Goal: Task Accomplishment & Management: Complete application form

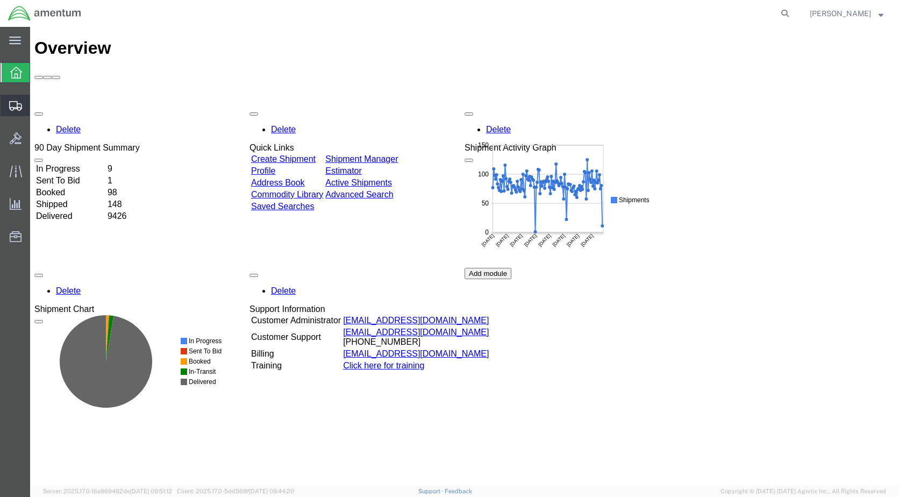
click at [0, 0] on span "Create Shipment" at bounding box center [0, 0] width 0 height 0
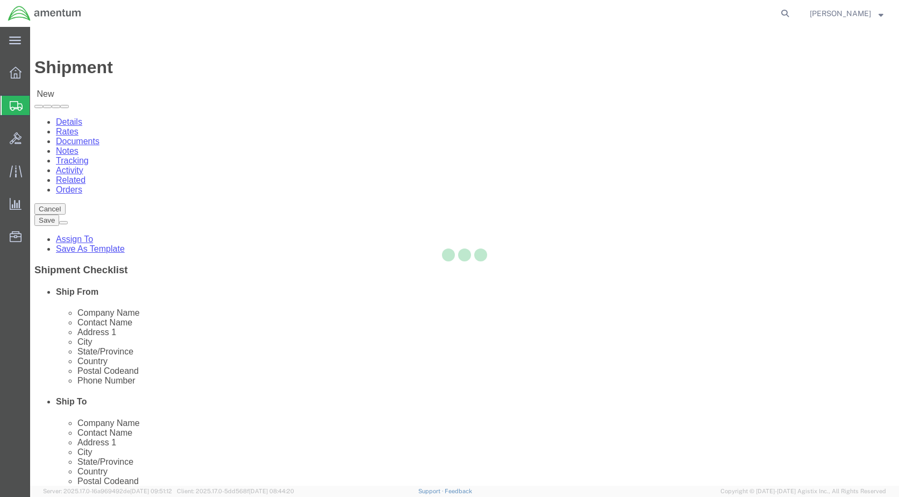
select select
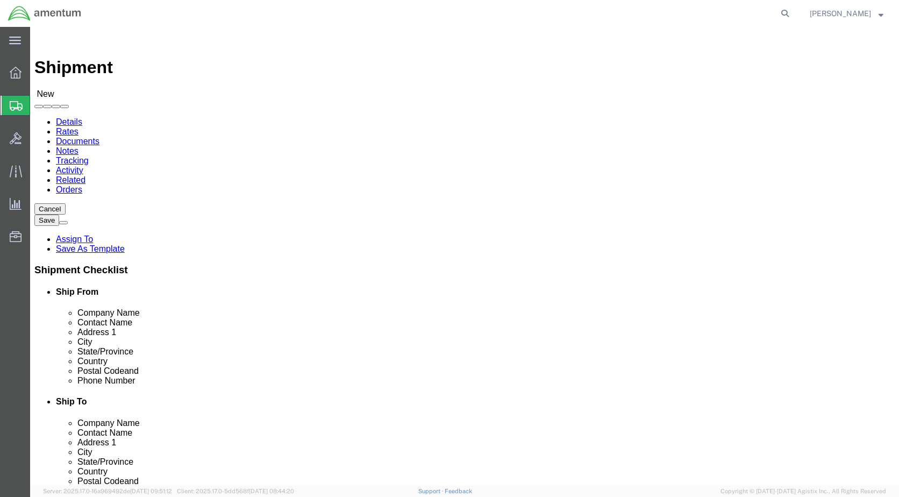
scroll to position [2150, 0]
select select "49927"
select select "NY"
select select "49923"
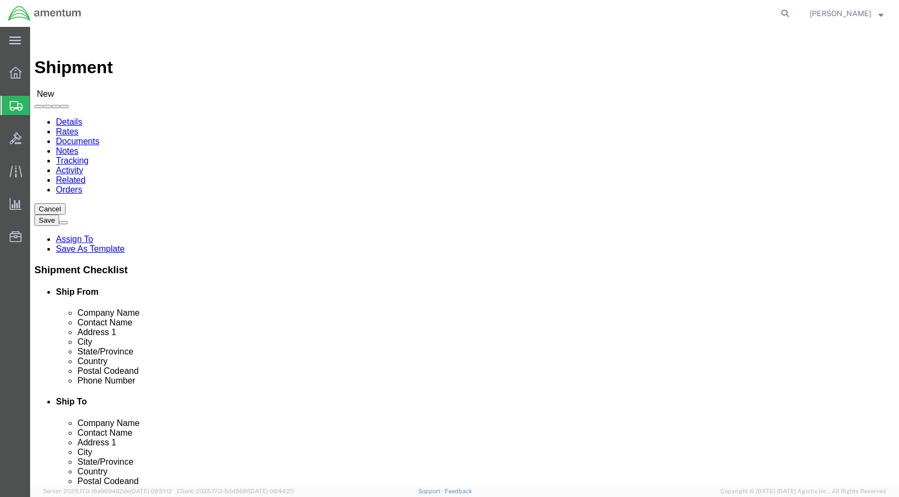
select select "ME"
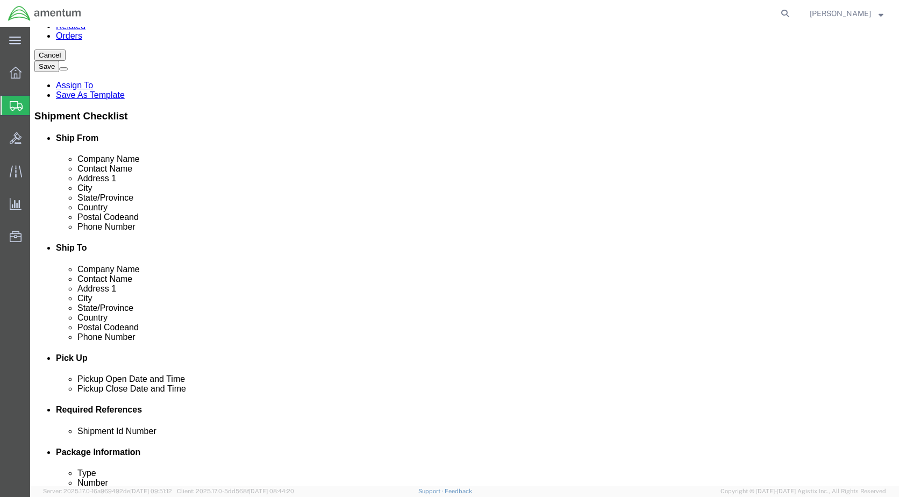
scroll to position [376, 0]
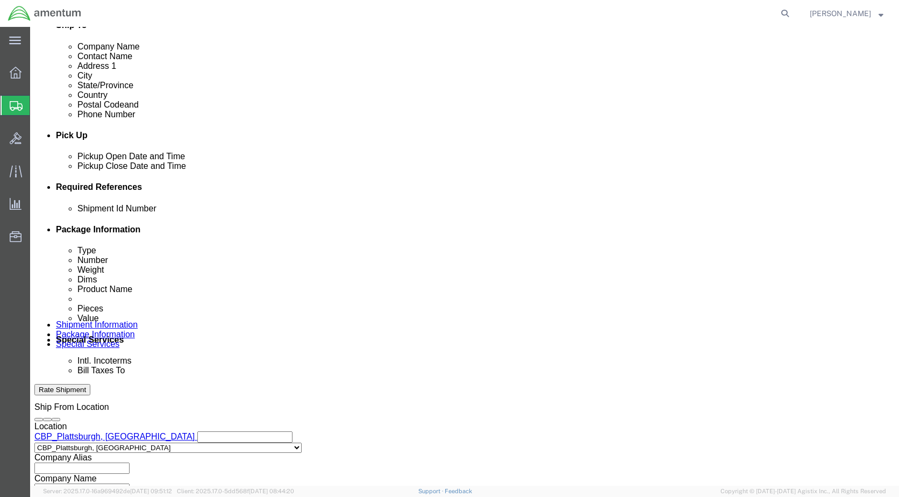
click input "text"
type input "Usage 324978"
click button "Add reference"
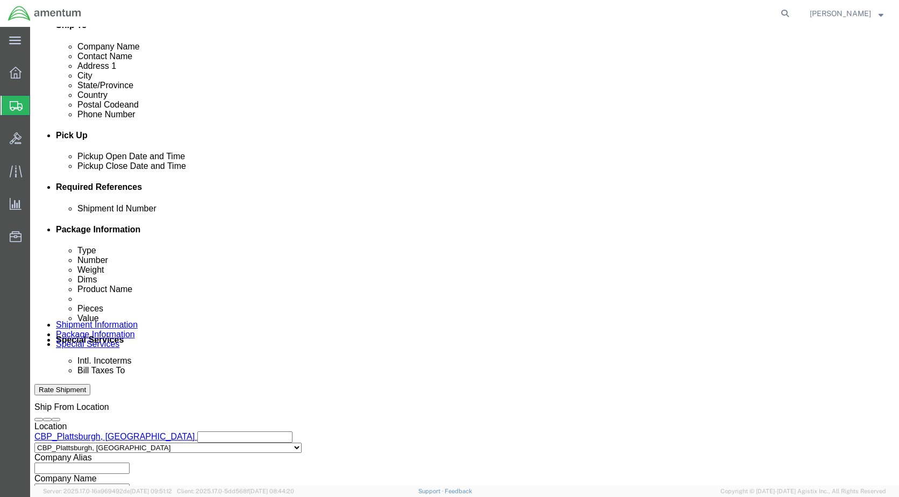
click button "Add reference"
click div "Select Account Type Activity ID Airline Appointment Number ASN Batch Request # …"
click select "Select Account Type Activity ID Airline Appointment Number ASN Batch Request # …"
select select "CUSTREF"
click select "Select Account Type Activity ID Airline Appointment Number ASN Batch Request # …"
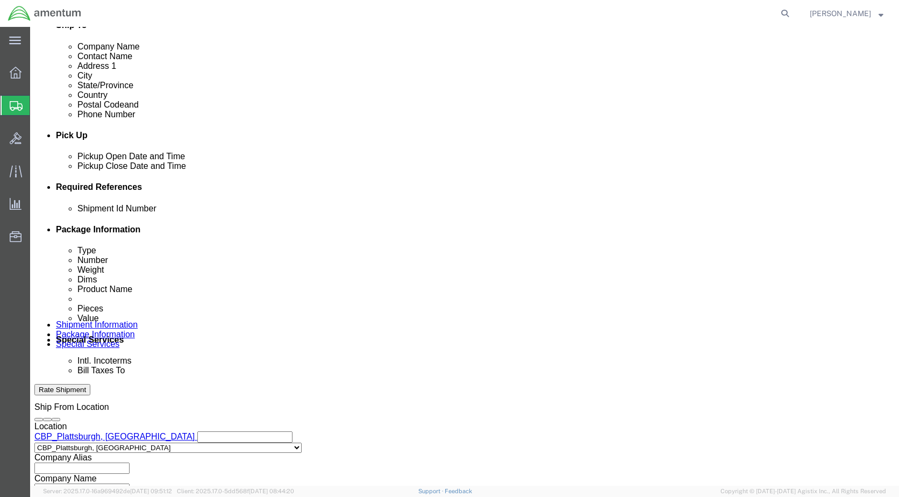
click input "text"
type input "FLIR 380HD"
click select "Select Account Type Activity ID Airline Appointment Number ASN Batch Request # …"
select select "DEPT"
click select "Select Account Type Activity ID Airline Appointment Number ASN Batch Request # …"
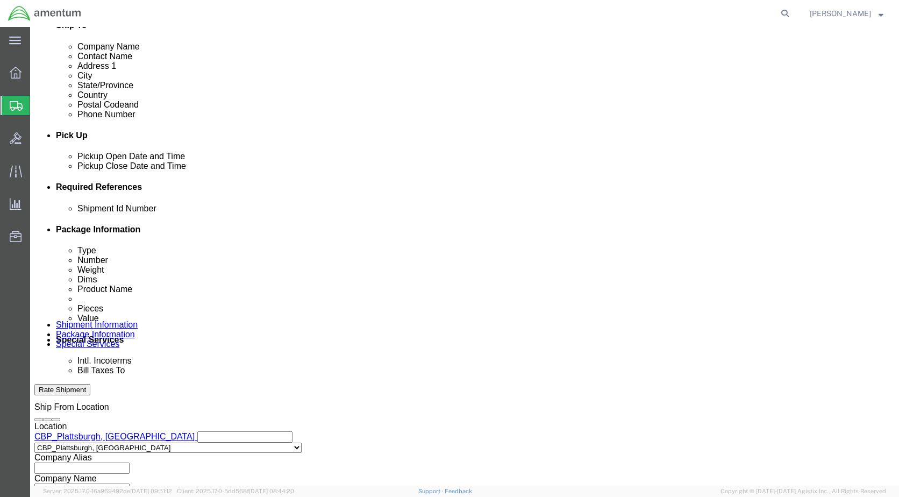
click input "text"
type input "CBP"
click select "Select Account Type Activity ID Airline Appointment Number ASN Batch Request # …"
select select "PROJNUM"
click select "Select Account Type Activity ID Airline Appointment Number ASN Batch Request # …"
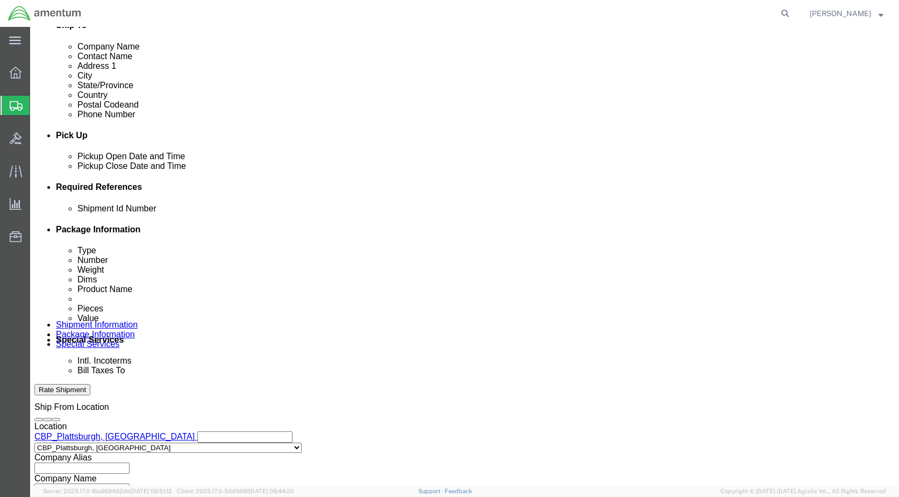
click input "text"
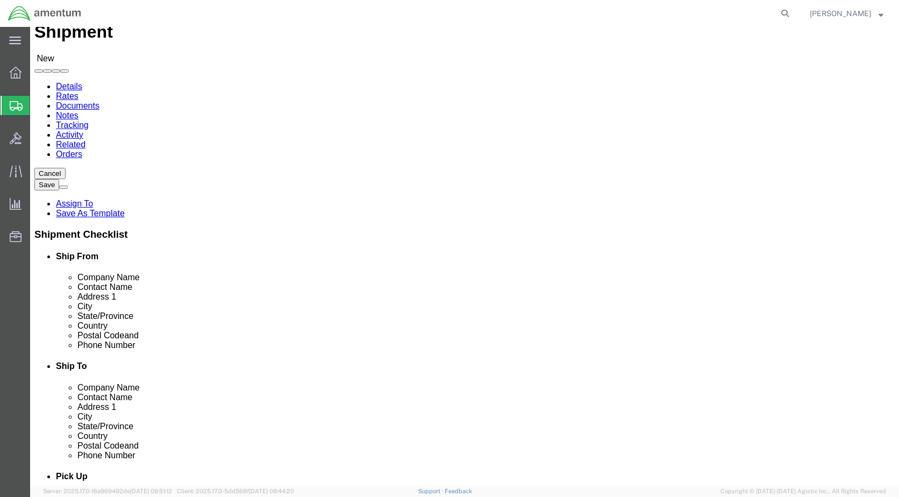
scroll to position [0, 0]
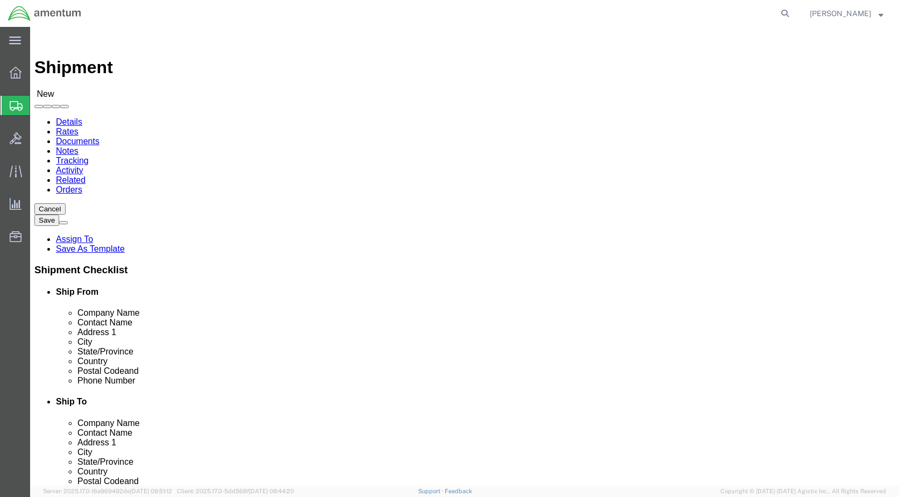
type input "6118.03.03.2219.000.HLT.0000"
select select "49923"
select select "ME"
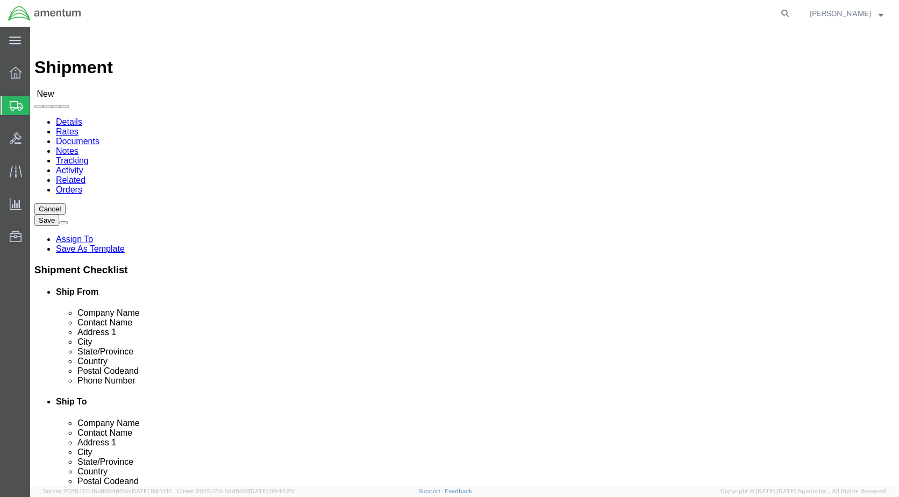
select select "49917"
select select "FL"
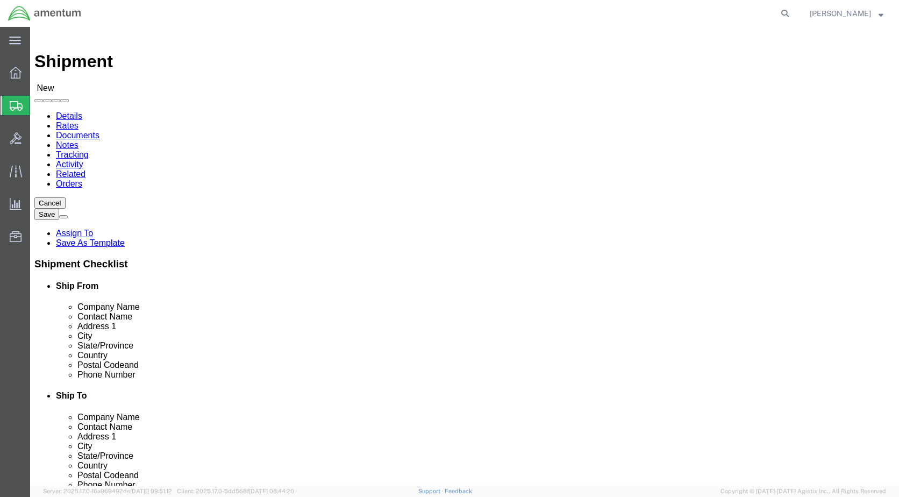
scroll to position [0, 0]
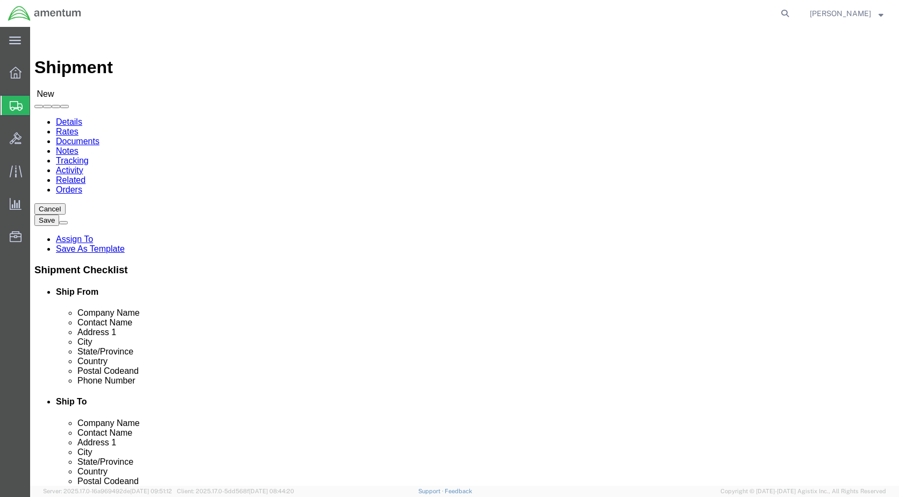
click input "text"
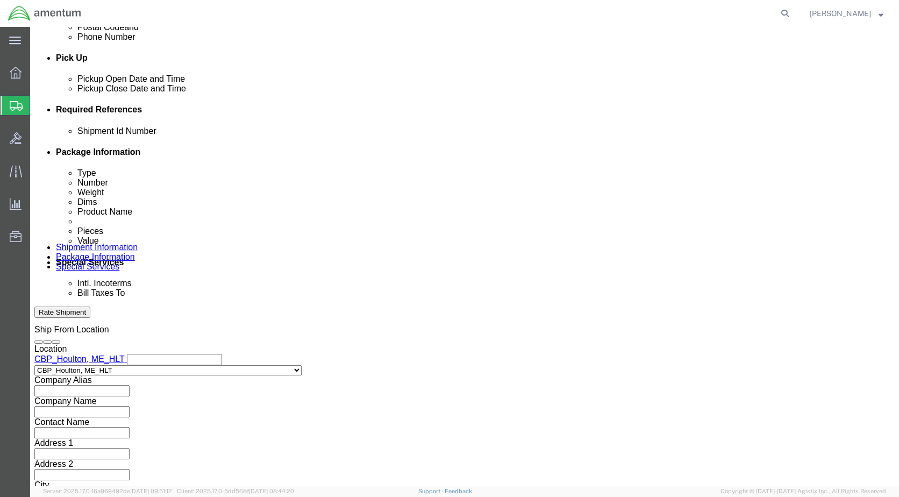
scroll to position [485, 0]
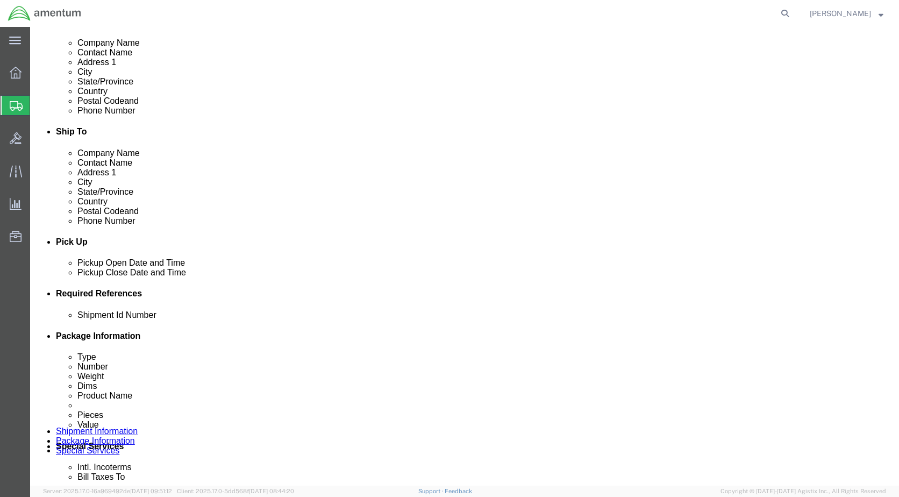
type input "RECEIVING"
click div "[DATE] 9:00 AM"
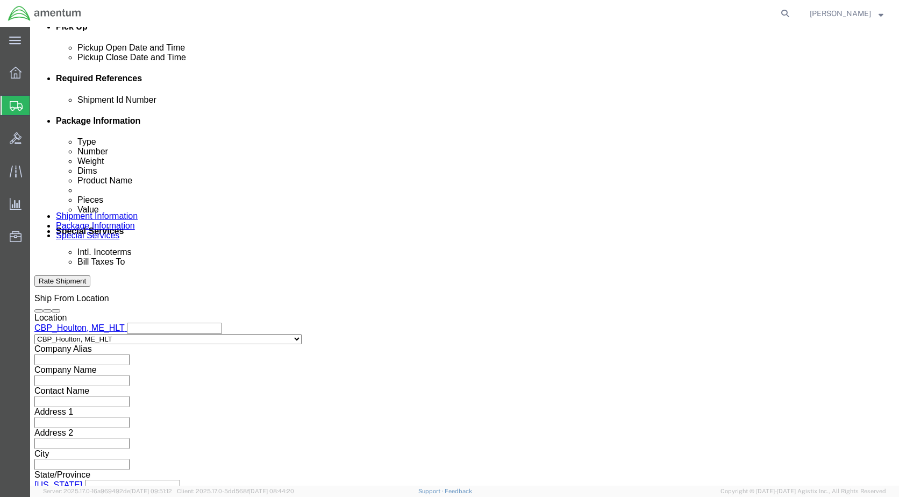
click button "Apply"
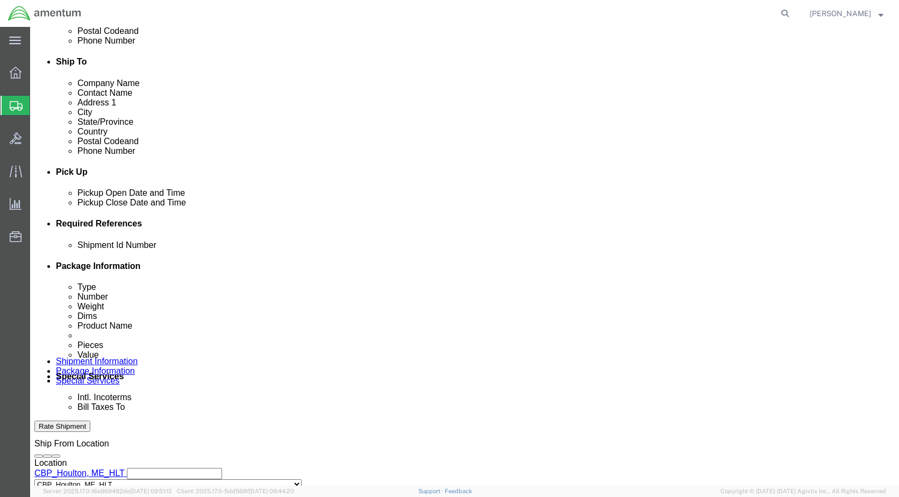
scroll to position [324, 0]
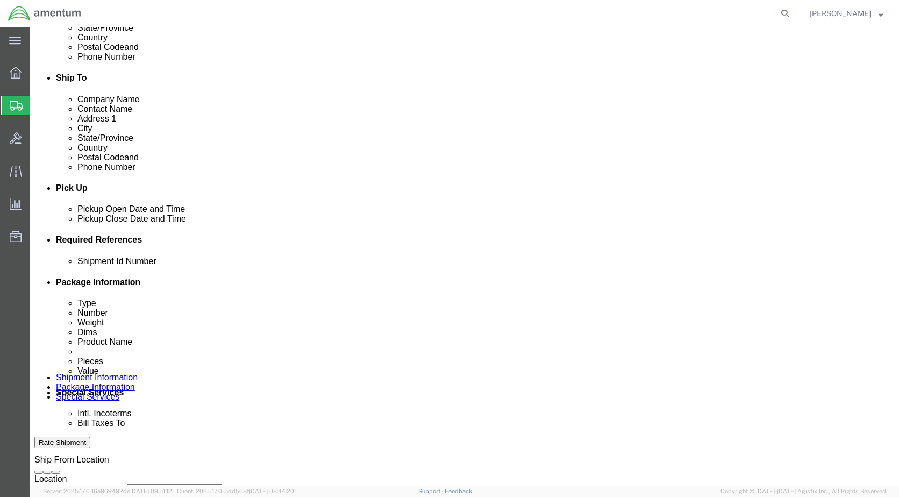
click div "[DATE] 10:00 AM"
type input "2:00 PM"
click button "Apply"
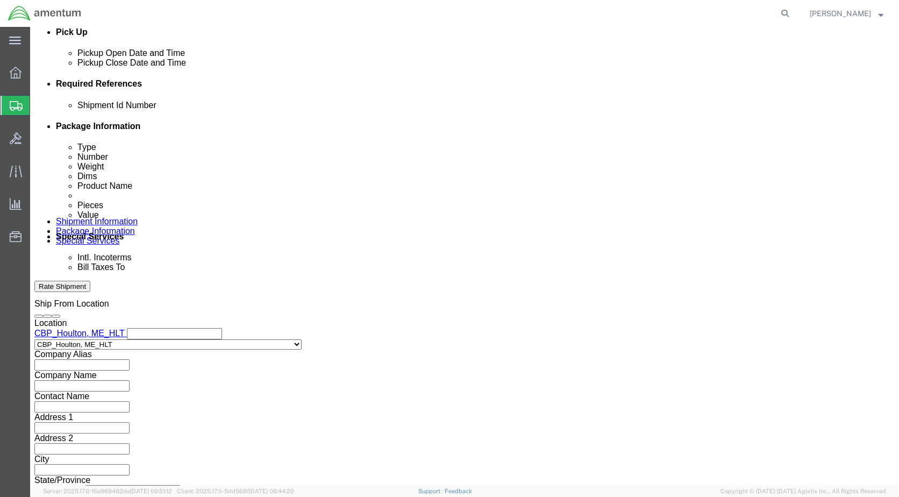
scroll to position [485, 0]
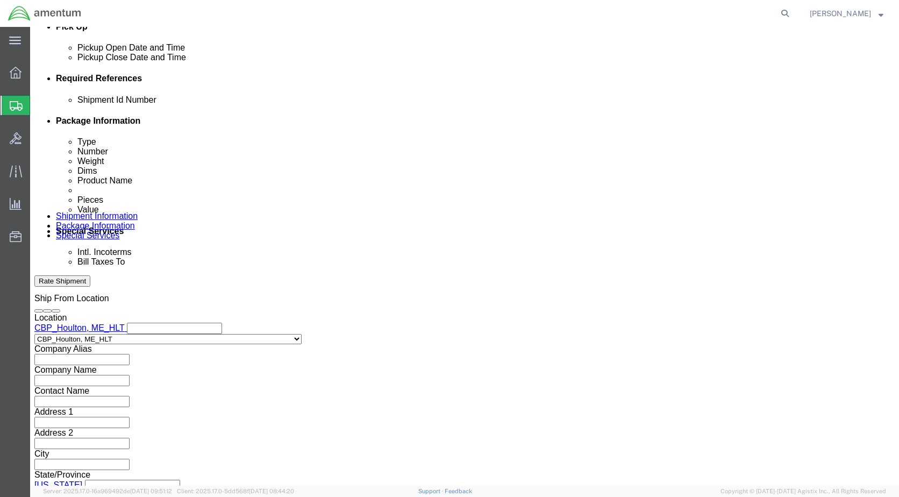
click button "Continue"
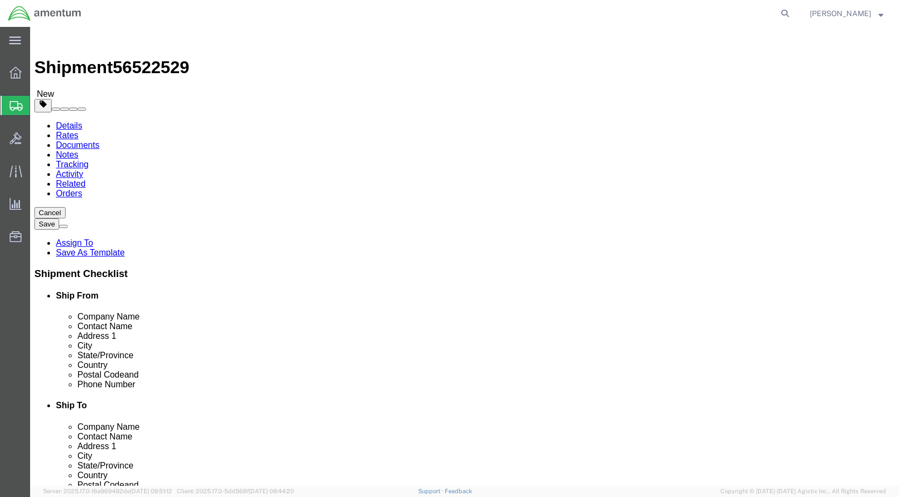
click select "Select BCK Boxes Bale(s) Basket(s) Bolt(s) Bottle(s) Buckets Bulk Bundle(s) Can…"
select select "CASE"
click select "Select BCK Boxes Bale(s) Basket(s) Bolt(s) Bottle(s) Buckets Bulk Bundle(s) Can…"
click input "text"
type input "52"
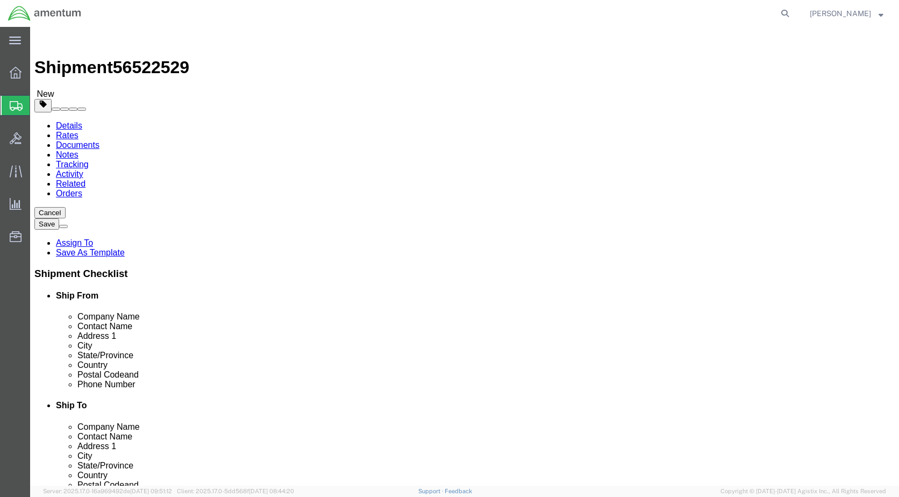
type input "34"
type input "58"
drag, startPoint x: 148, startPoint y: 253, endPoint x: 43, endPoint y: 254, distance: 105.4
click div "Weight 0.00 Select kgs lbs Ship. t°"
type input "270"
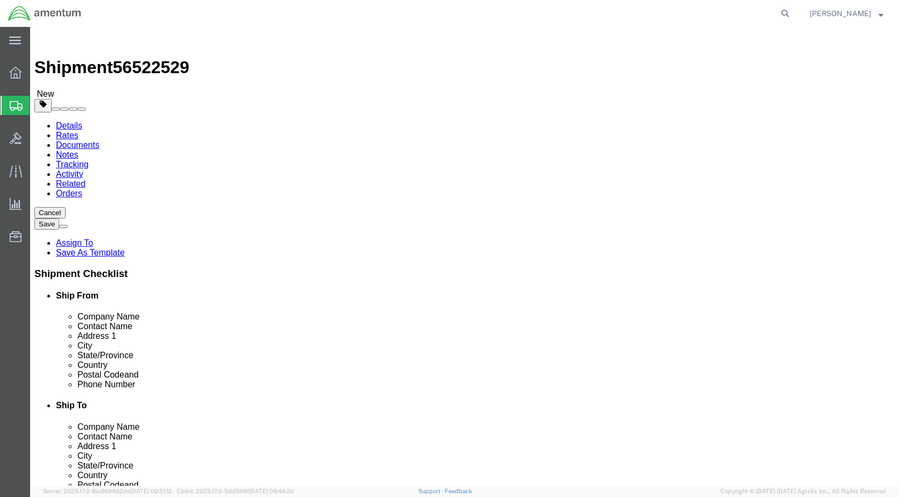
click select "Select BCK Boxes Bale(s) Basket(s) Bolt(s) Bottle(s) Buckets Bulk Bundle(s) Can…"
select select "PSNS"
click select "Select BCK Boxes Bale(s) Basket(s) Bolt(s) Bottle(s) Buckets Bulk Bundle(s) Can…"
click link "Add Content"
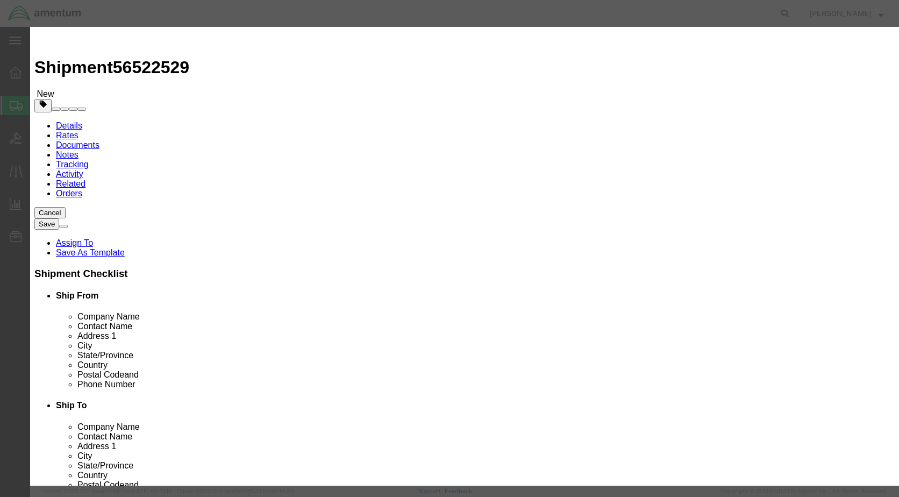
click input "text"
type input "380HD"
click td "Name: Flir Systems 380HD"
select select "USD"
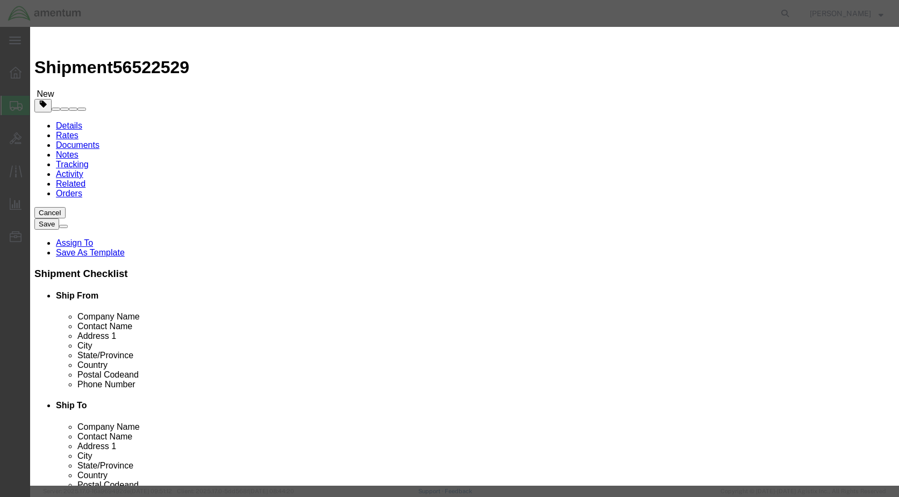
type input "Flir Systems 380HD"
type input "380HD"
click input "text"
type input "1"
click input "text"
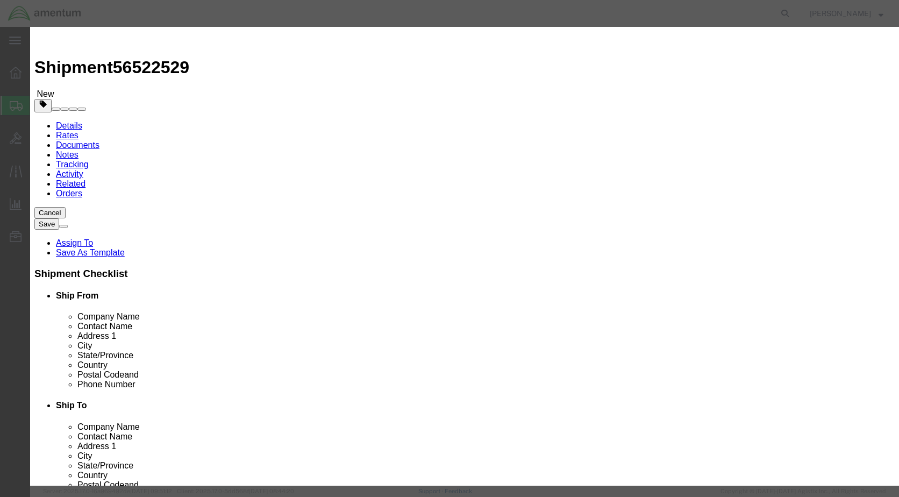
drag, startPoint x: 304, startPoint y: 127, endPoint x: 220, endPoint y: 127, distance: 83.8
click div "Total Value 10000 Select ADP AED AFN ALL AMD AOA ARS ATS AUD AWG AZN BAM BBD BD…"
click input "10000"
drag, startPoint x: 283, startPoint y: 130, endPoint x: 191, endPoint y: 130, distance: 91.9
click div "Total Value 10000 Select ADP AED AFN ALL AMD AOA ARS ATS AUD AWG AZN BAM BBD BD…"
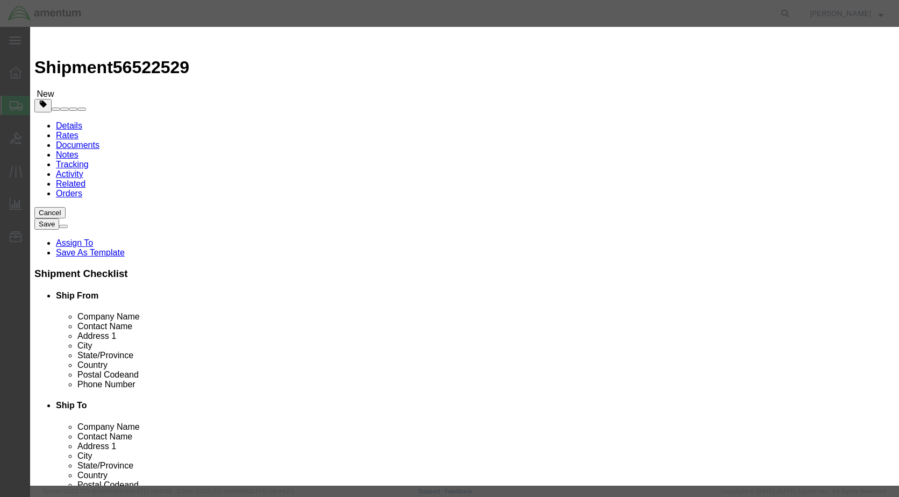
type input "10000"
click button "Save & Close"
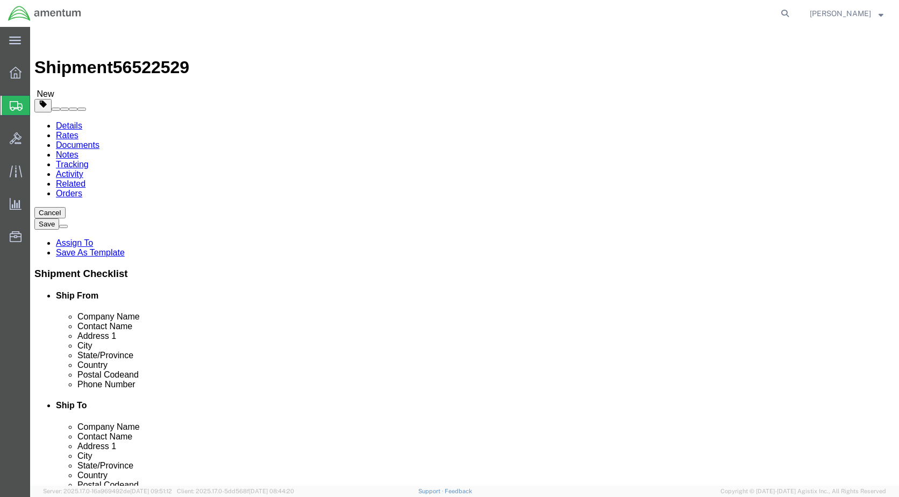
scroll to position [31, 0]
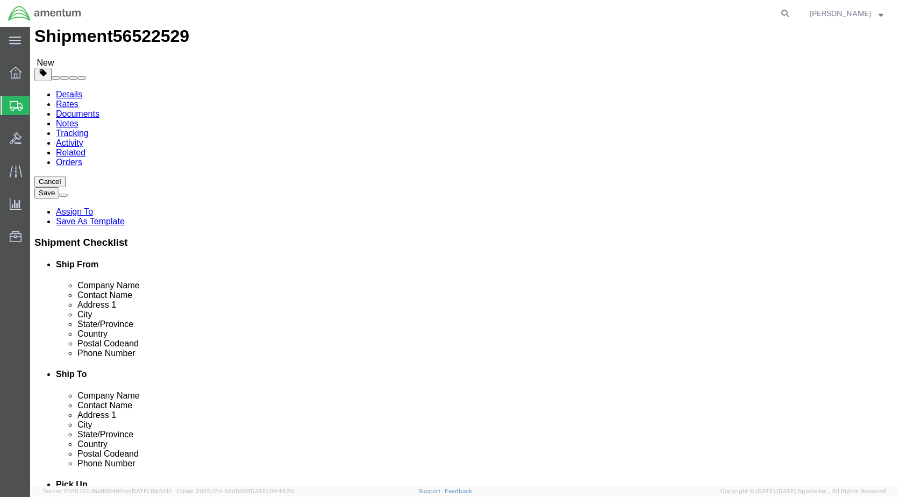
click button "Rate Shipment"
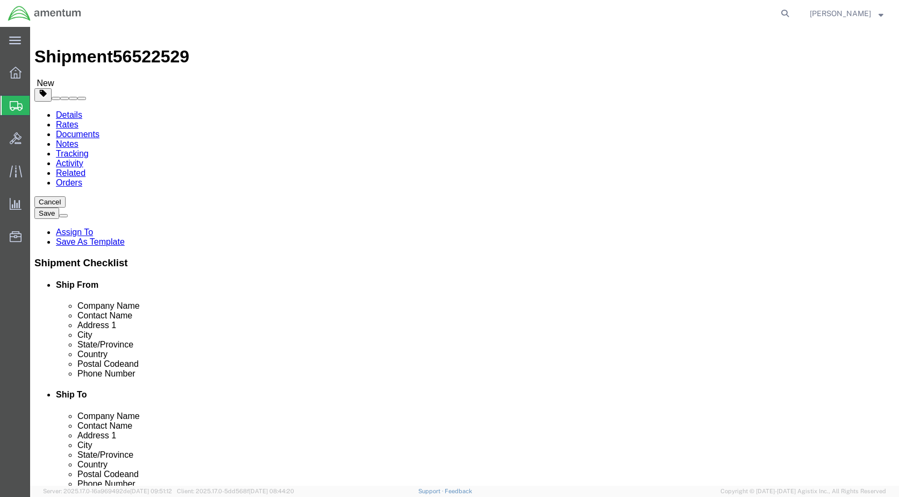
scroll to position [0, 0]
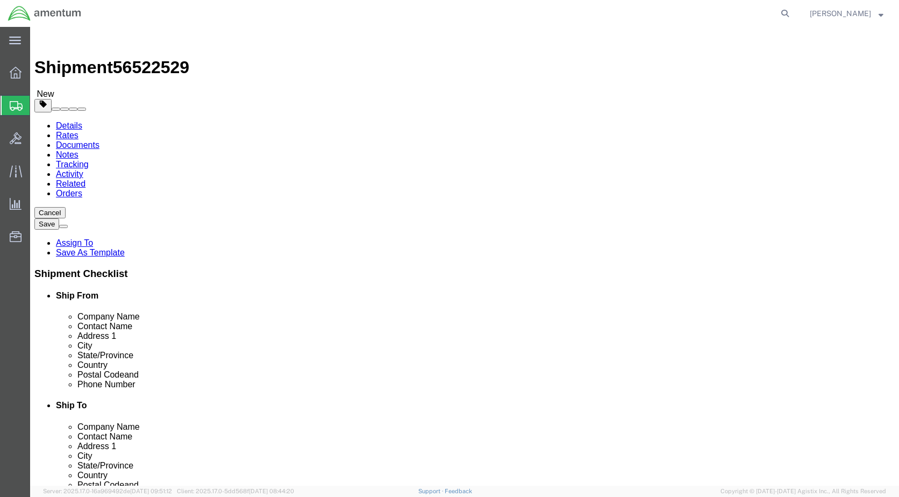
click dd "1.00 Each"
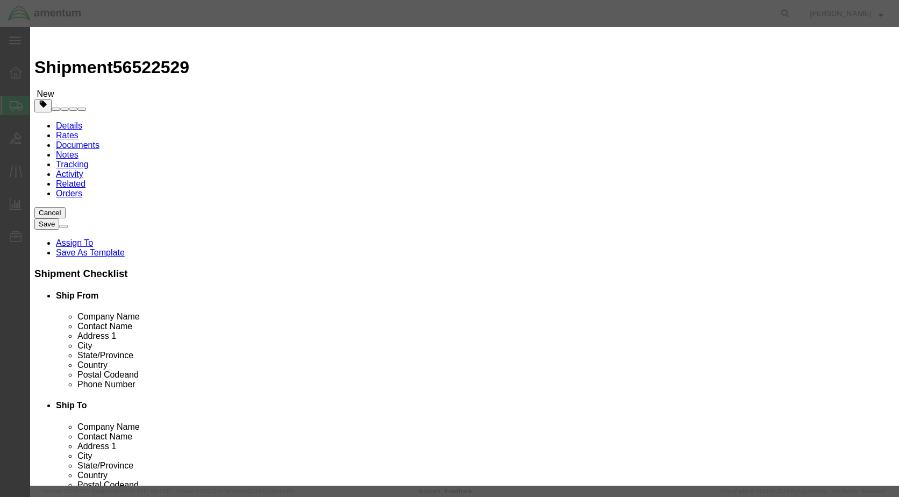
click select "Select 50 55 60 65 70 85 92.5 100 125 175 250 300 400"
click div
click select "Select 50 55 60 65 70 85 92.5 100 125 175 250 300 400"
select select "175"
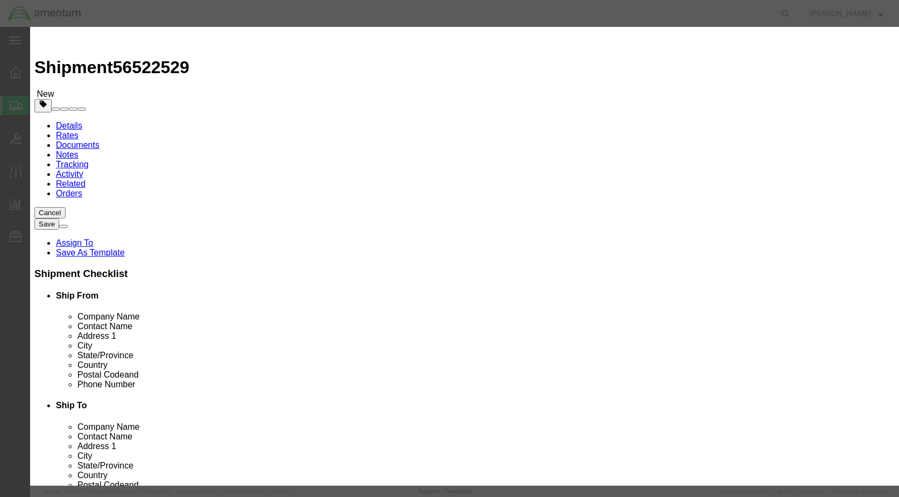
click select "Select 50 55 60 65 70 85 92.5 100 125 175 250 300 400"
click button "Save & Close"
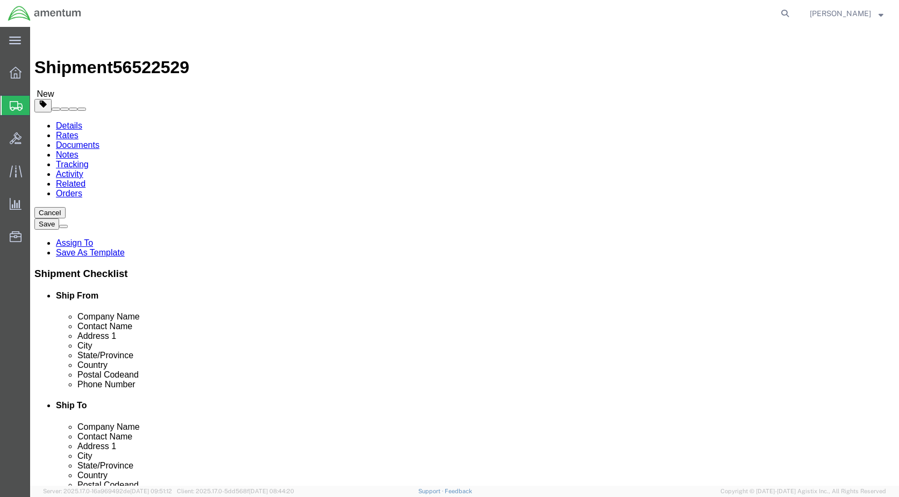
drag, startPoint x: 154, startPoint y: 321, endPoint x: 94, endPoint y: 316, distance: 60.4
click div "Weight 270 Select kgs lbs Ship. t°"
type input "300"
click div "Package Type Select BCK Boxes Bale(s) Basket(s) Bolt(s) Bottle(s) Buckets Bulk …"
click button "Rate Shipment"
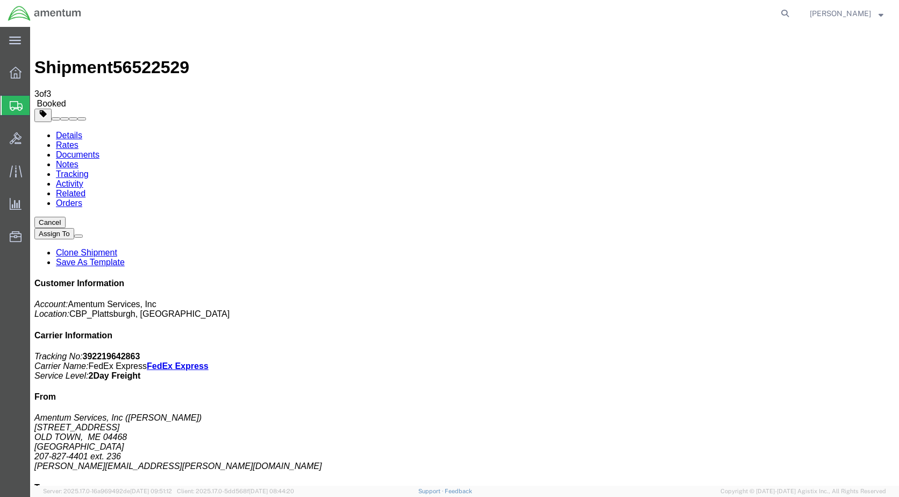
drag, startPoint x: 377, startPoint y: 192, endPoint x: 427, endPoint y: 251, distance: 77.0
drag, startPoint x: 374, startPoint y: 167, endPoint x: 396, endPoint y: 176, distance: 23.9
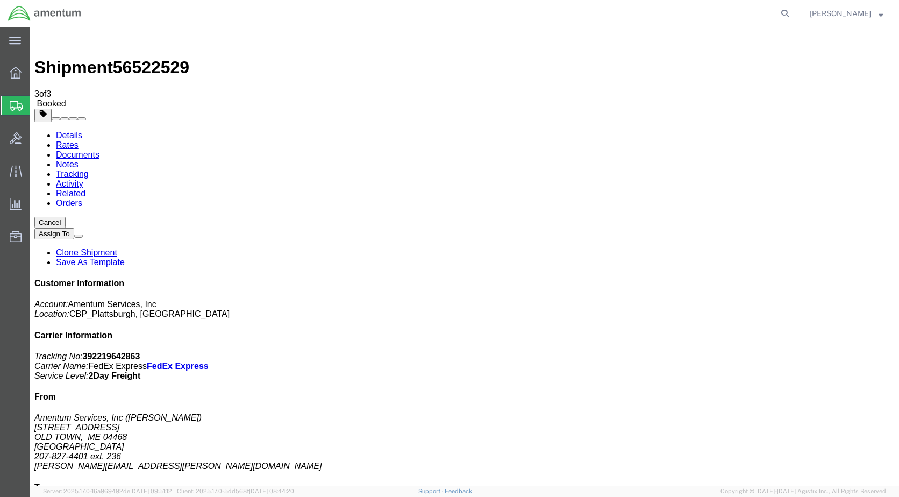
click at [63, 131] on link "Details" at bounding box center [69, 135] width 26 height 9
click link "Schedule pickup request"
click at [0, 0] on span "Create Shipment" at bounding box center [0, 0] width 0 height 0
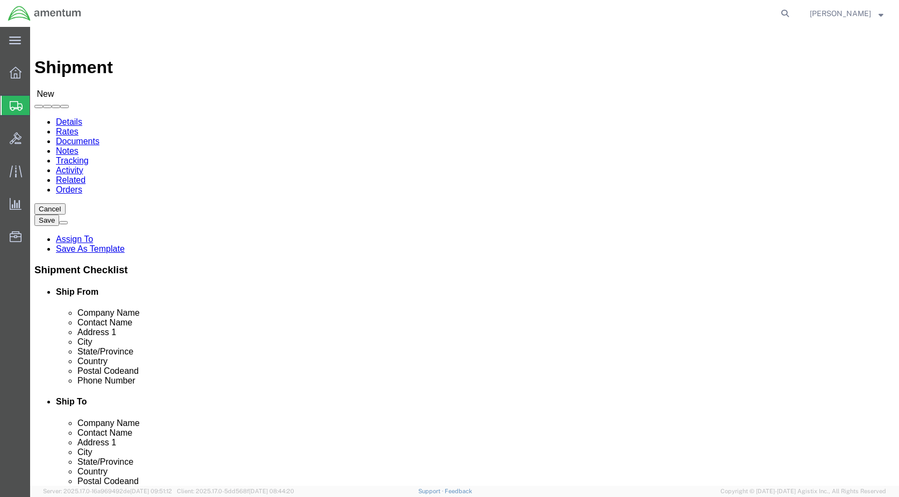
scroll to position [1989, 0]
select select "49923"
select select "ME"
select select "49927"
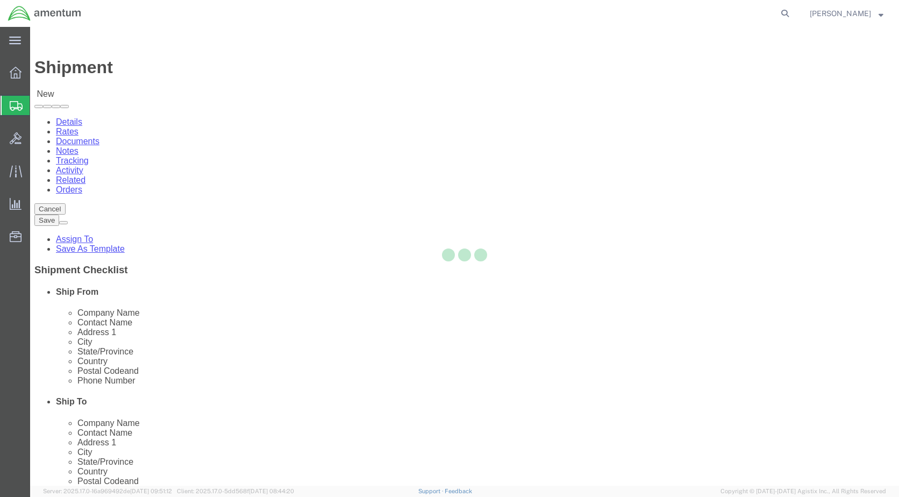
select select "NY"
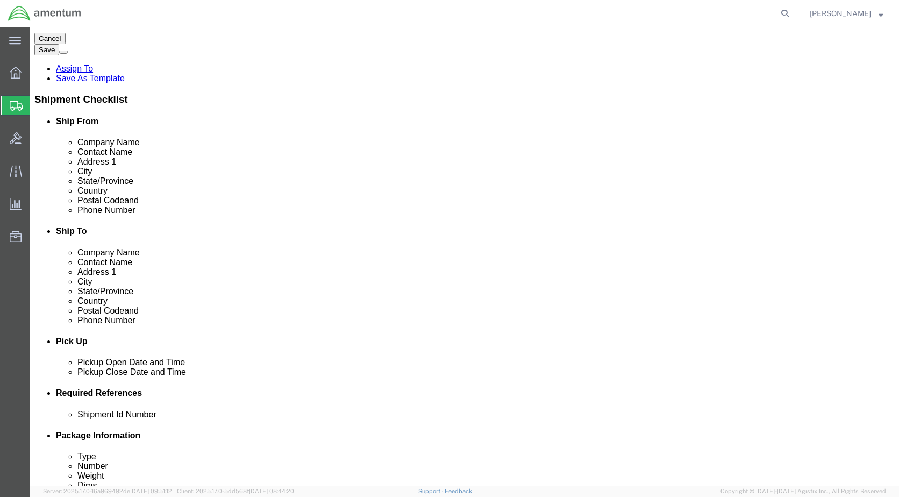
scroll to position [269, 0]
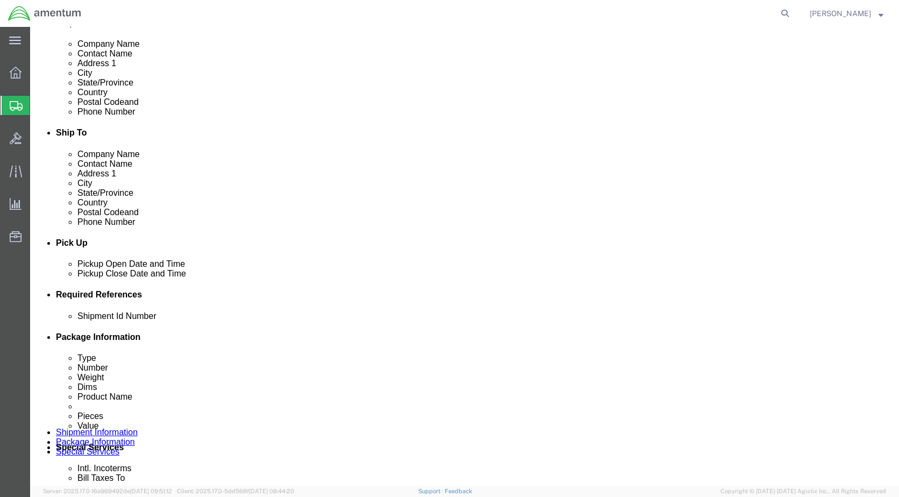
click div "[DATE] 10:00 AM"
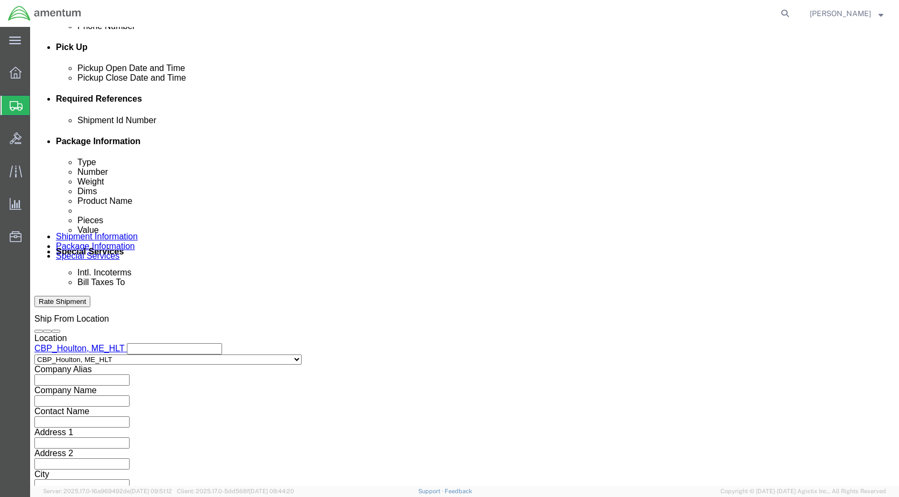
type input "2:00 PM"
click button "Apply"
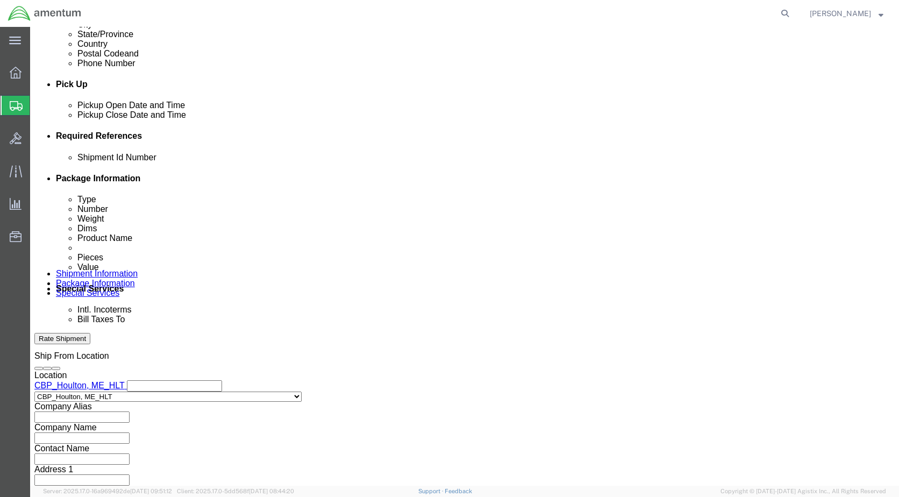
scroll to position [411, 0]
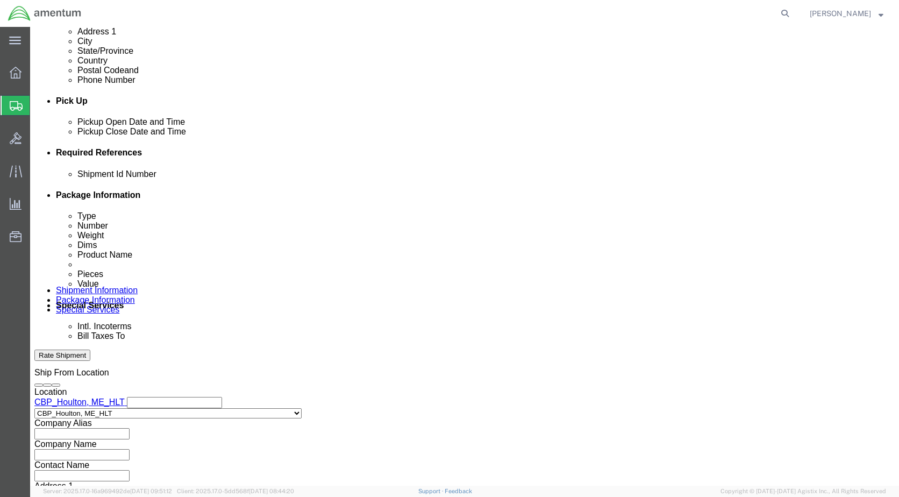
click div "[DATE] 9:00 AM"
type input "10:00 AM"
click button "Apply"
click input "text"
type input "LOCTITE"
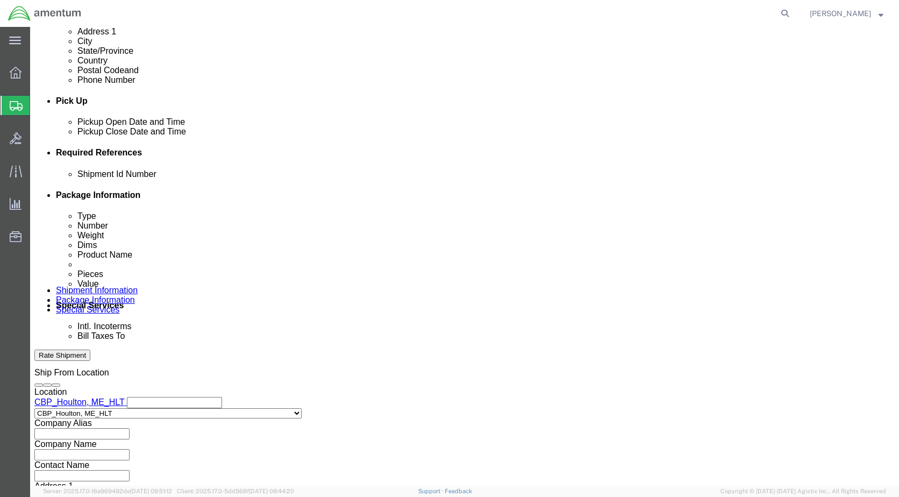
click button "Add reference"
click select "Select Account Type Activity ID Airline Appointment Number ASN Batch Request # …"
select select "CUSTREF"
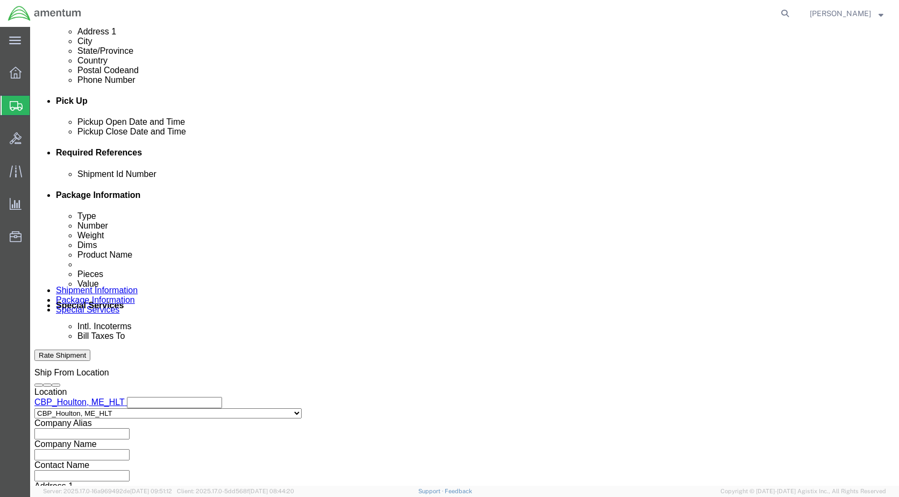
click select "Select Account Type Activity ID Airline Appointment Number ASN Batch Request # …"
click input "text"
type input "LOCTITE"
click select "Select Account Type Activity ID Airline Appointment Number ASN Batch Request # …"
select select "DEPT"
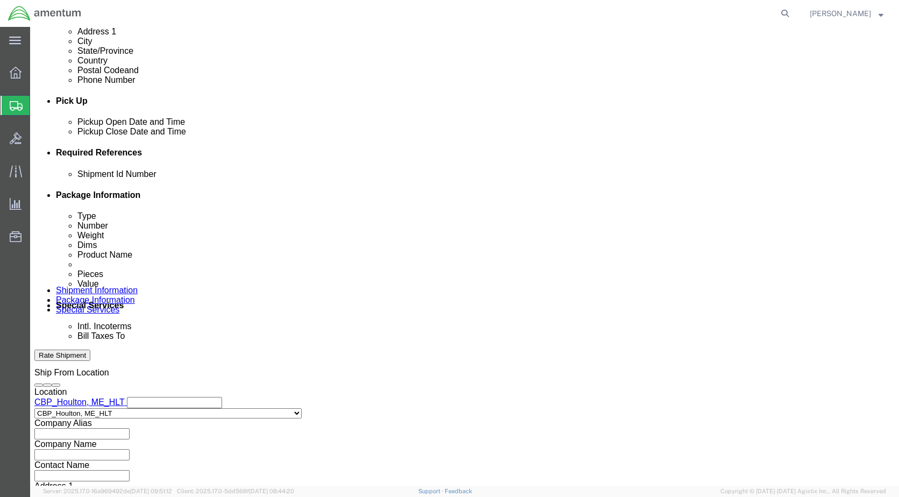
click select "Select Account Type Activity ID Airline Appointment Number ASN Batch Request # …"
click input "text"
type input "CBP"
click select "Select Account Type Activity ID Airline Appointment Number ASN Batch Request # …"
select select "PROJNUM"
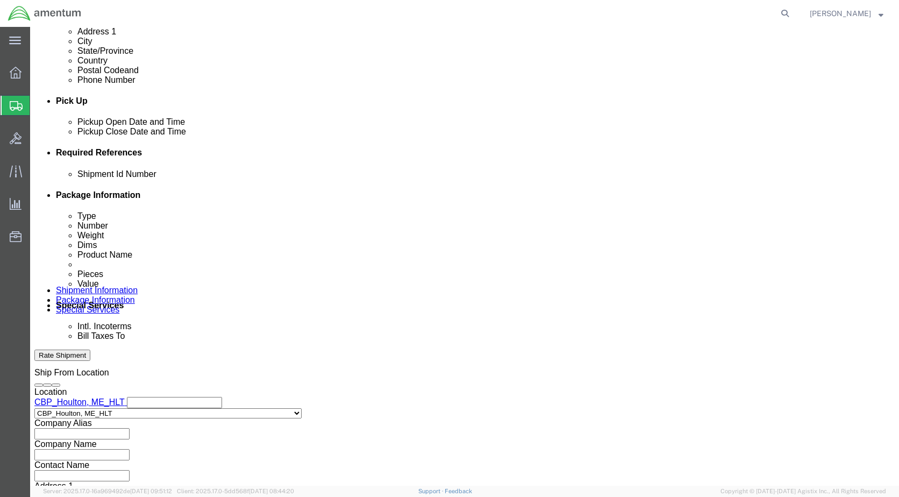
click select "Select Account Type Activity ID Airline Appointment Number ASN Batch Request # …"
click input "text"
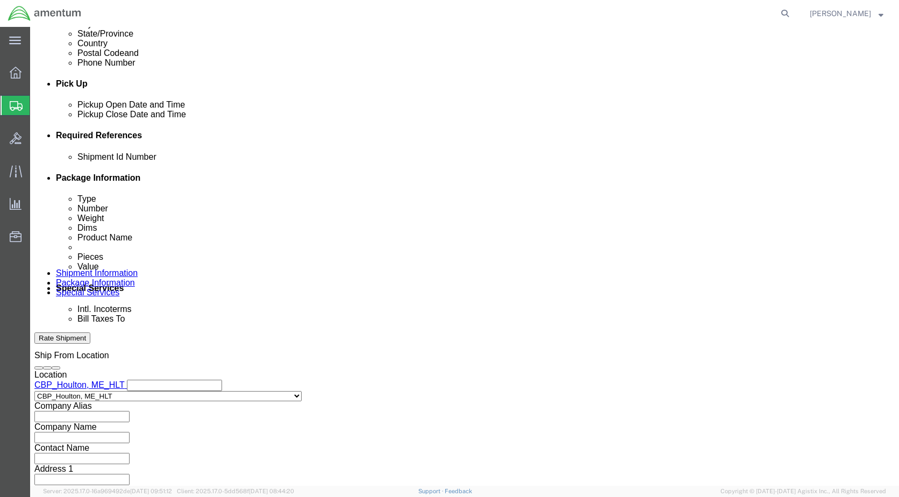
scroll to position [485, 0]
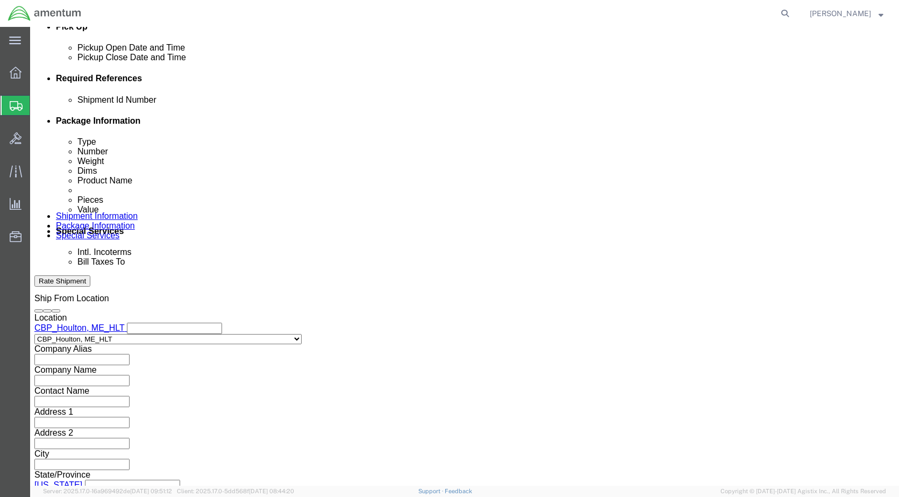
type input "6118.03.03.2219.000.HLT.0000"
click button "Continue"
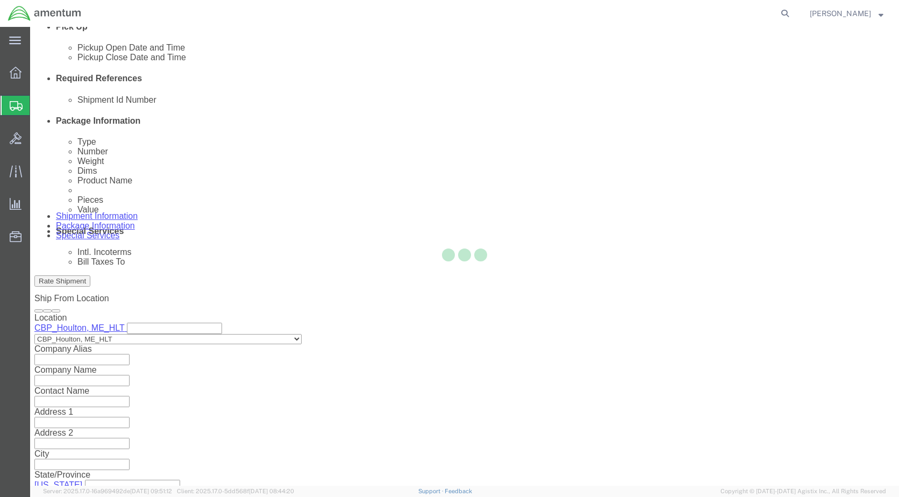
scroll to position [0, 0]
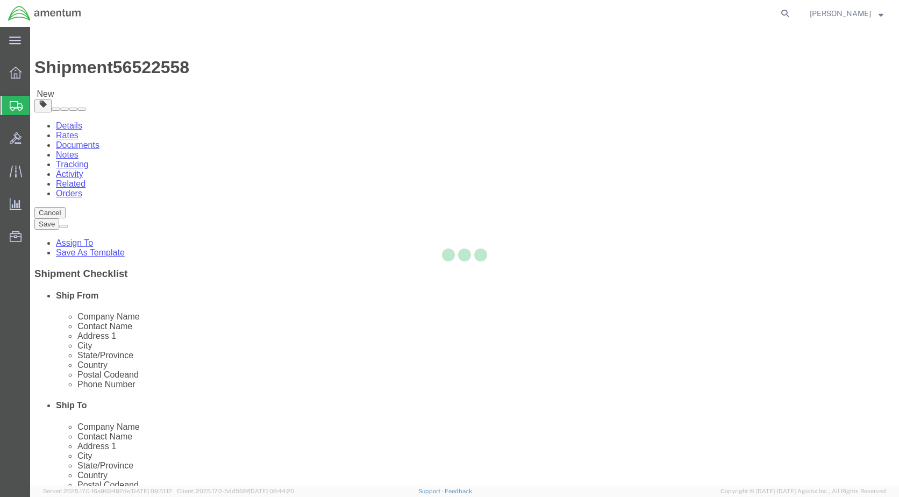
select select "CBOX"
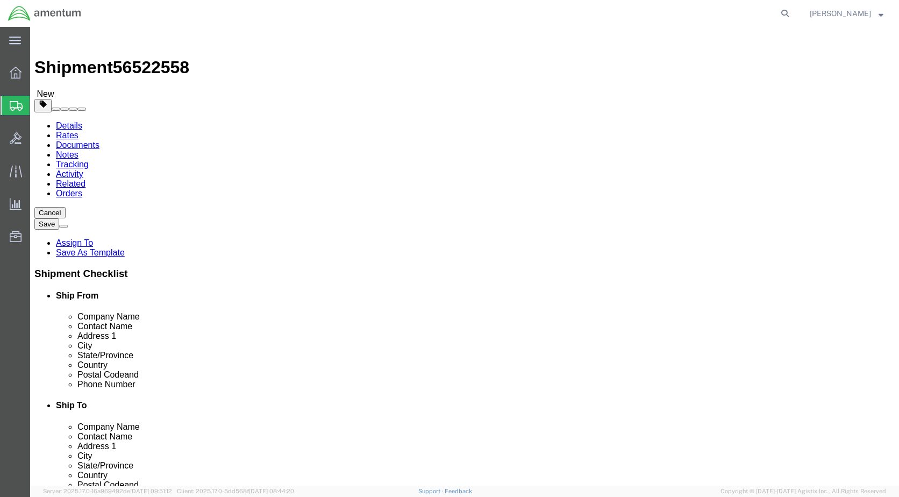
click input "text"
type input "8"
type input "6"
drag, startPoint x: 157, startPoint y: 255, endPoint x: 13, endPoint y: 255, distance: 144.0
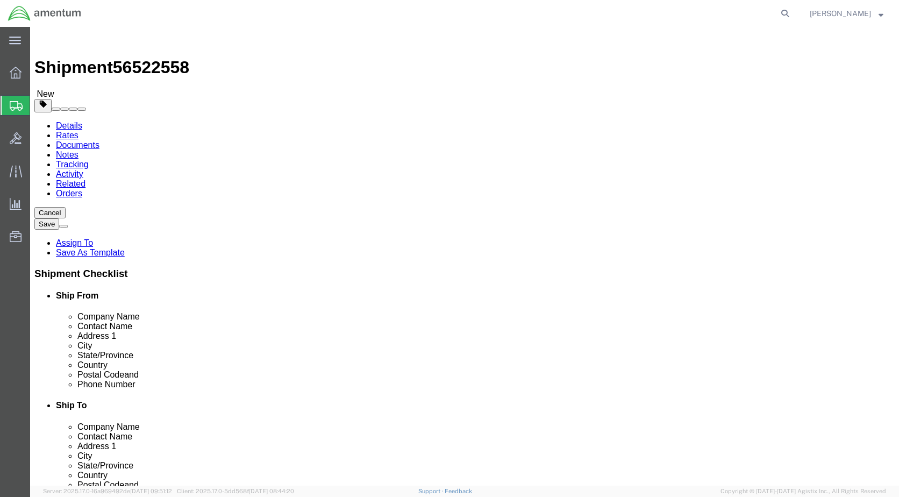
click div "Package Type Select BCK Boxes Bale(s) Basket(s) Bolt(s) Bottle(s) Buckets Bulk …"
type input "1"
click div "Package Content # 1 x Package Type Select BCK Boxes Bale(s) Basket(s) Bolt(s) B…"
click link "Add Content"
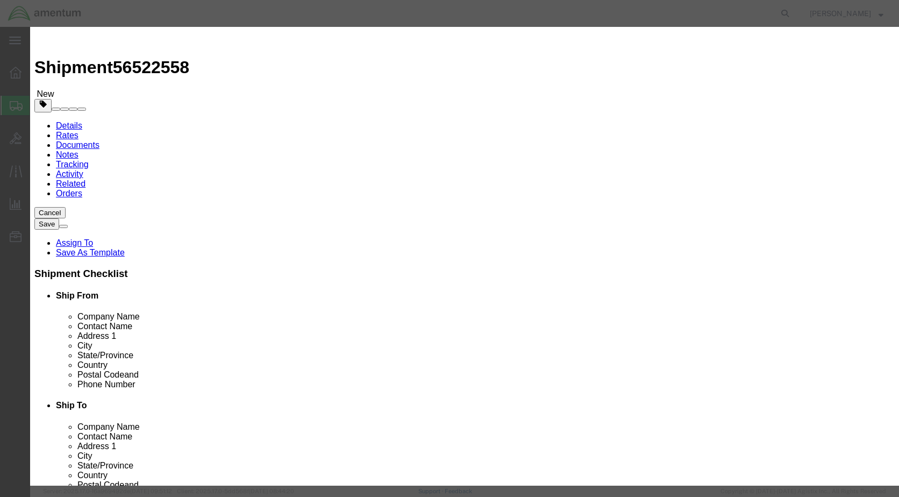
click input "text"
type input "LOCTITE"
drag, startPoint x: 272, startPoint y: 101, endPoint x: 225, endPoint y: 87, distance: 49.2
click div "Product Name LOCTITE Pieces 0 Select Bag Barrels 100Board Feet Bottle Box Blist…"
type input "1"
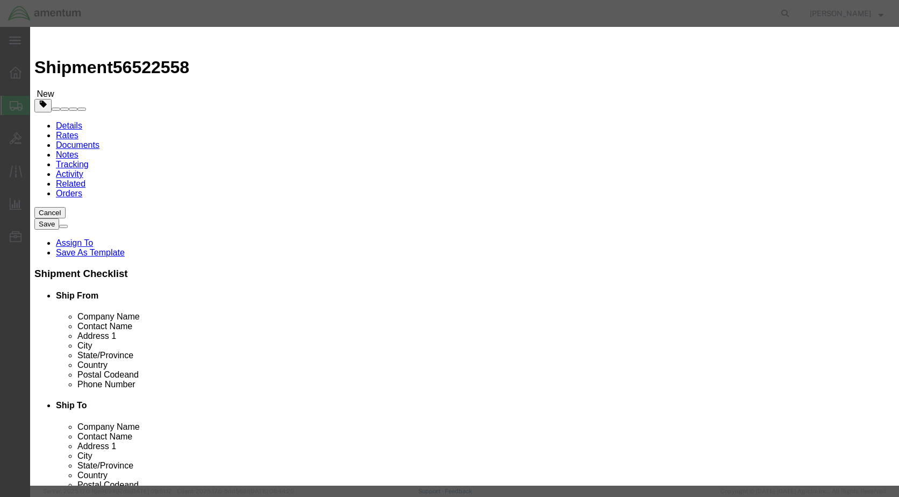
click input "text"
type input "50"
click button "Save & Close"
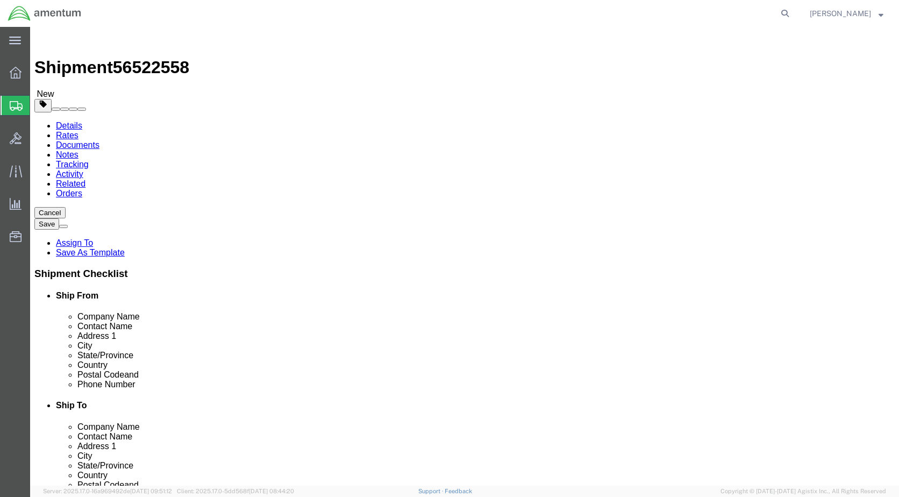
click button "Rate Shipment"
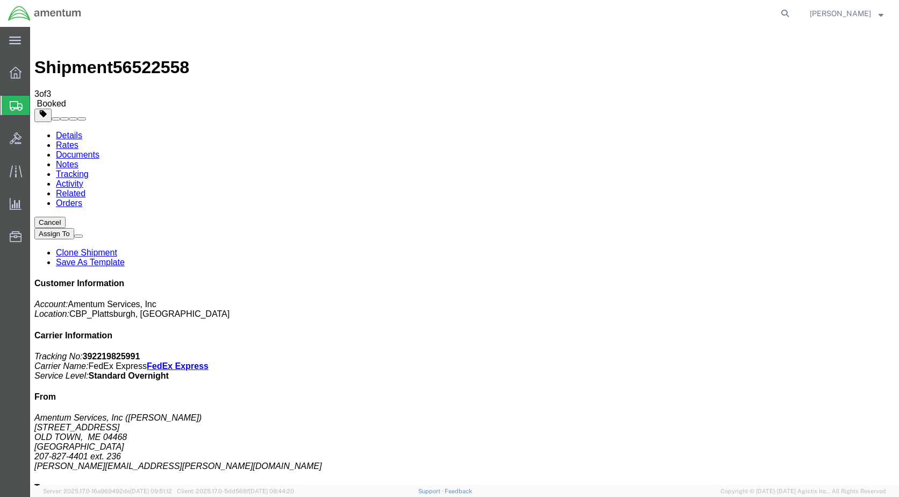
click at [67, 131] on link "Details" at bounding box center [69, 135] width 26 height 9
click link "Schedule pickup request"
click at [835, 14] on span "[PERSON_NAME]" at bounding box center [839, 14] width 61 height 12
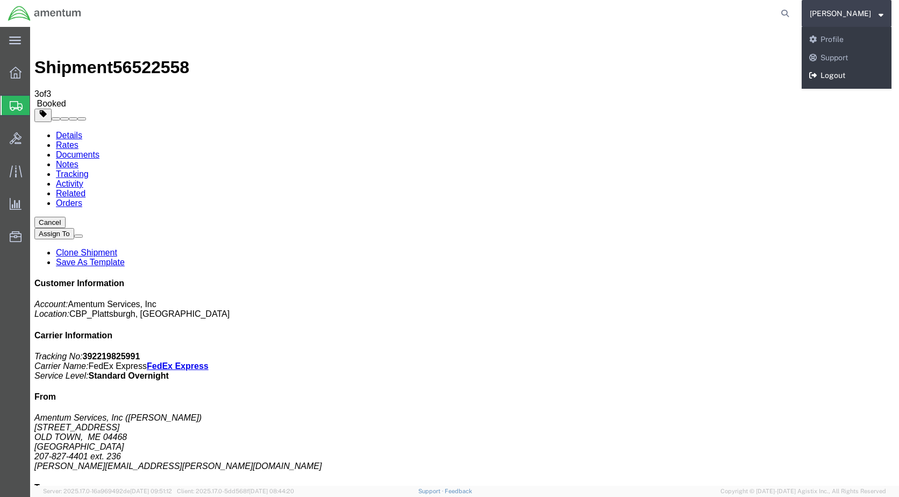
click at [858, 70] on link "Logout" at bounding box center [846, 76] width 90 height 18
